Goal: Navigation & Orientation: Find specific page/section

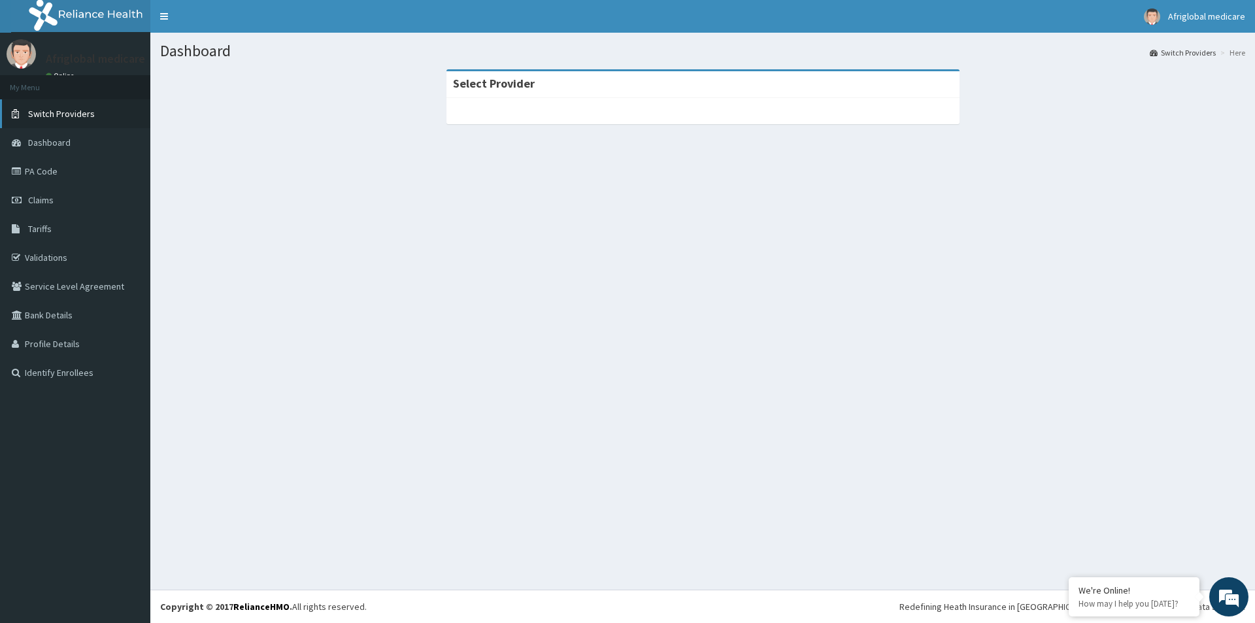
click at [80, 118] on span "Switch Providers" at bounding box center [61, 114] width 67 height 12
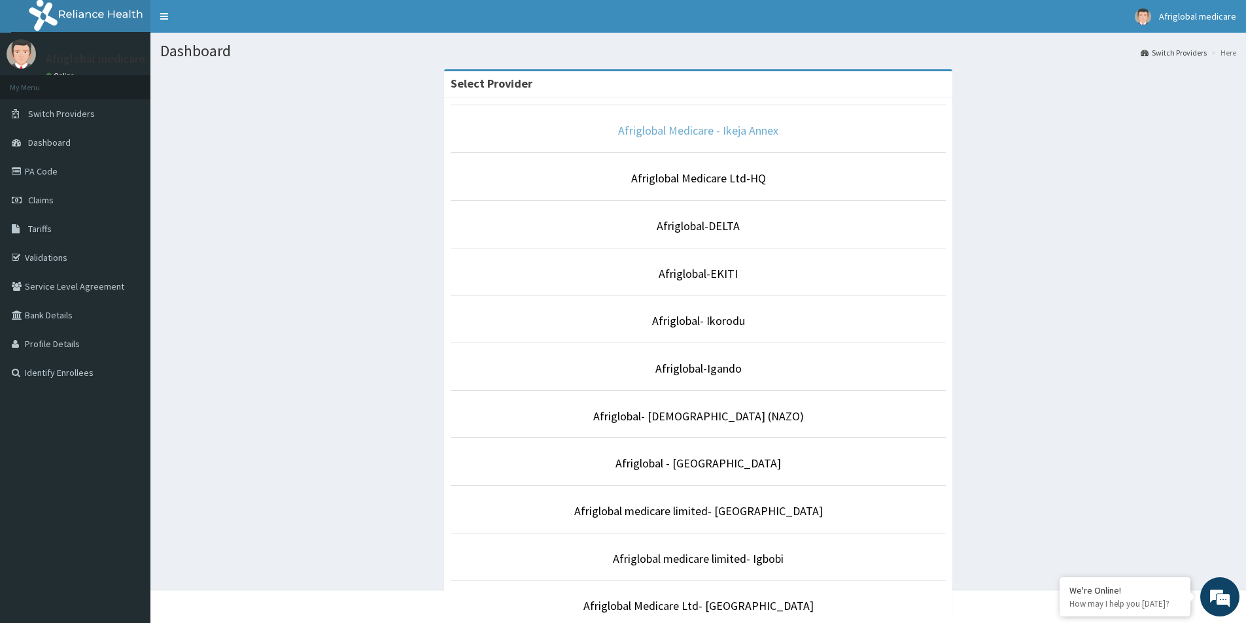
click at [662, 137] on link "Afriglobal Medicare - Ikeja Annex" at bounding box center [698, 130] width 160 height 15
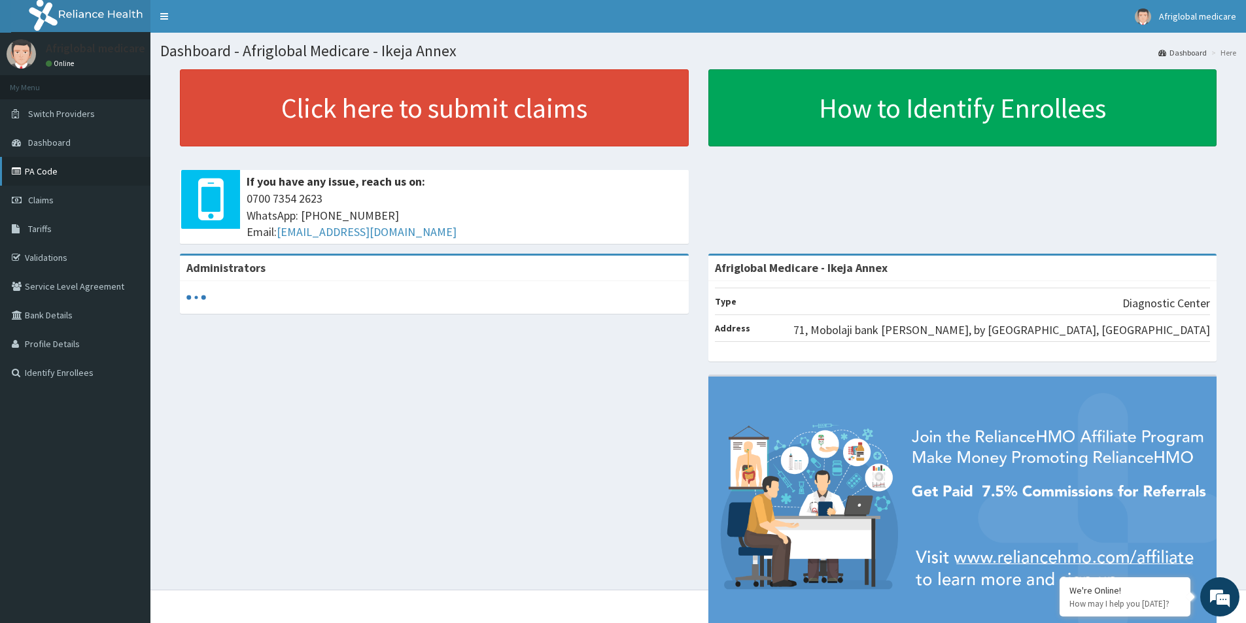
click at [69, 167] on link "PA Code" at bounding box center [75, 171] width 150 height 29
